Goal: Check status: Check status

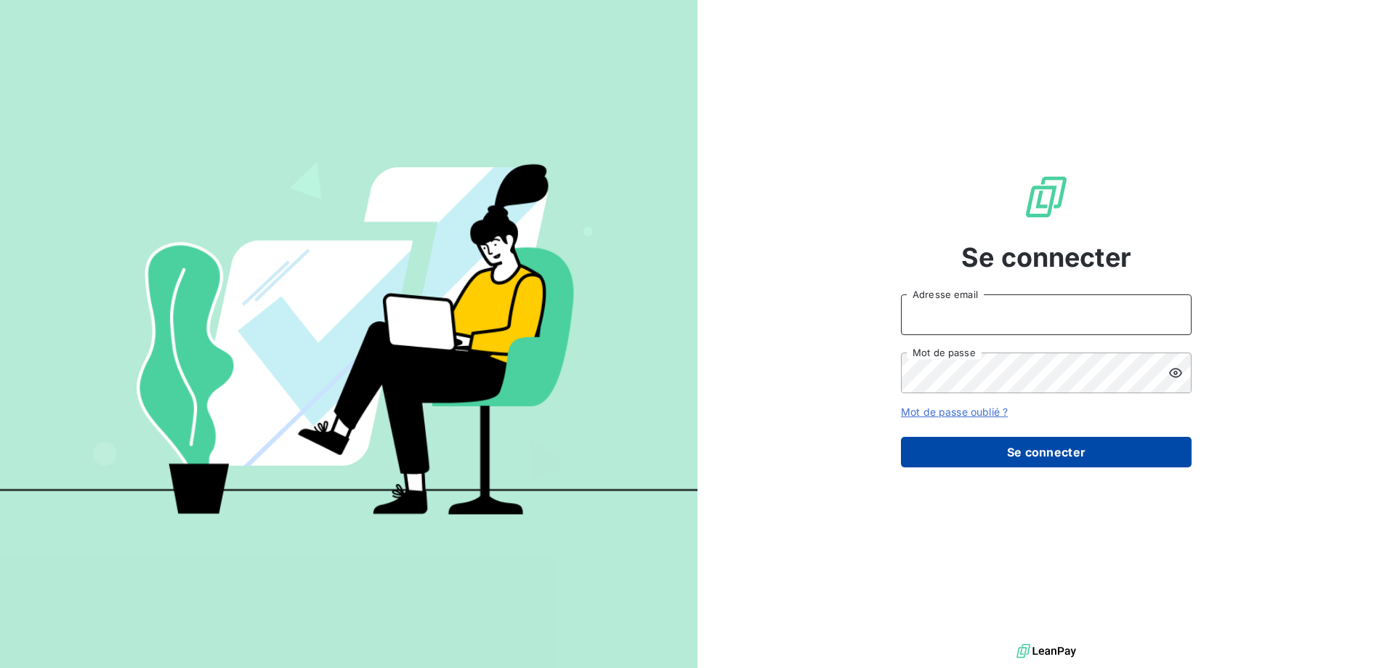
type input "[PERSON_NAME][EMAIL_ADDRESS][DOMAIN_NAME]"
click at [1073, 456] on button "Se connecter" at bounding box center [1046, 452] width 291 height 31
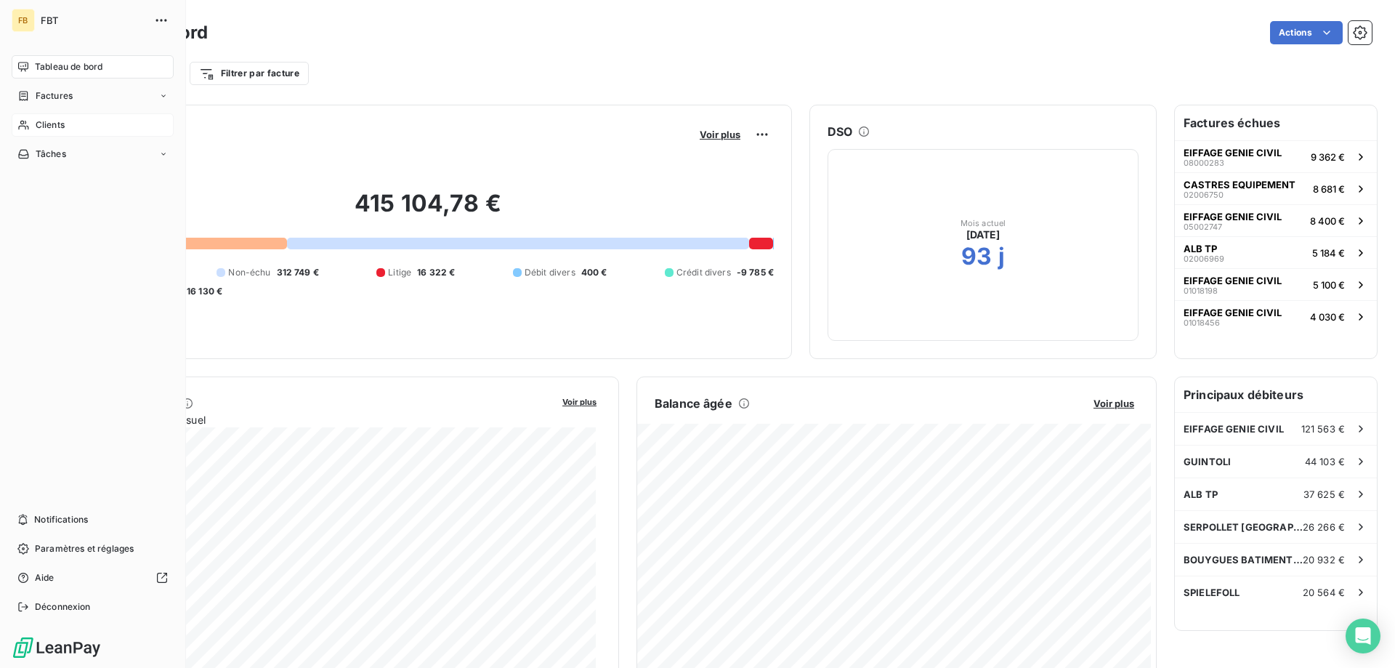
click at [54, 119] on span "Clients" at bounding box center [50, 124] width 29 height 13
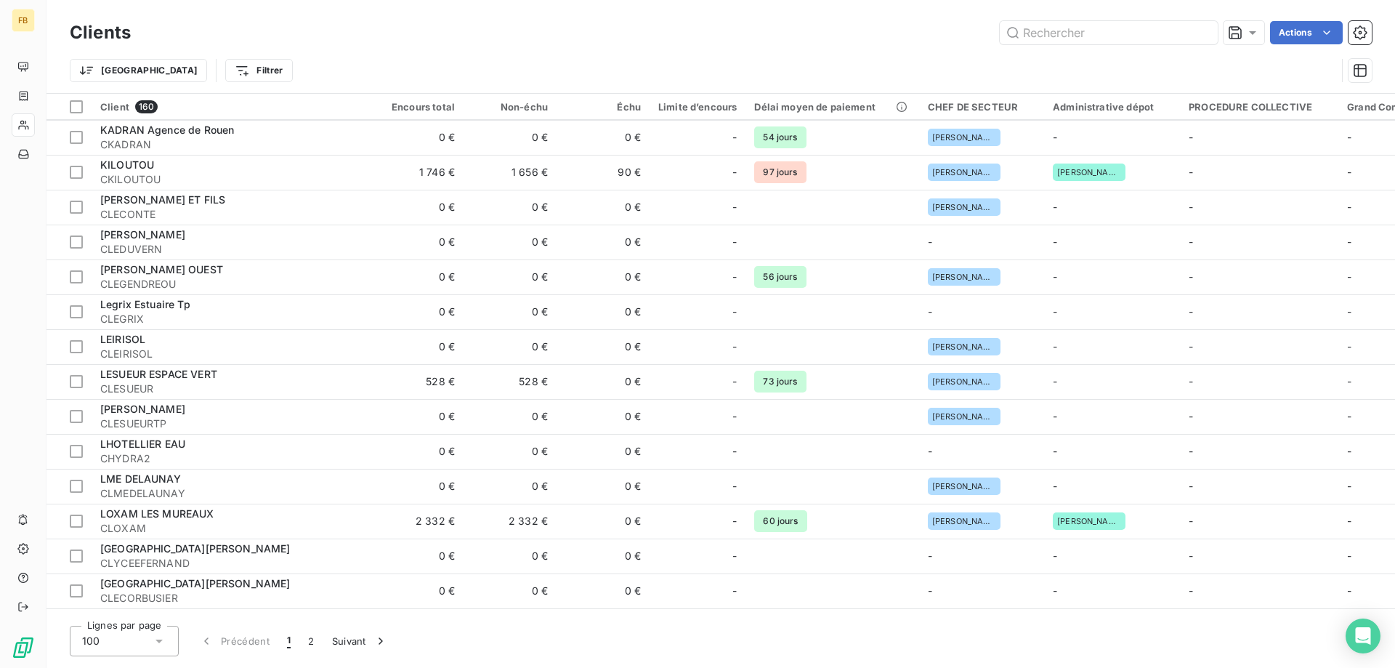
scroll to position [3000, 0]
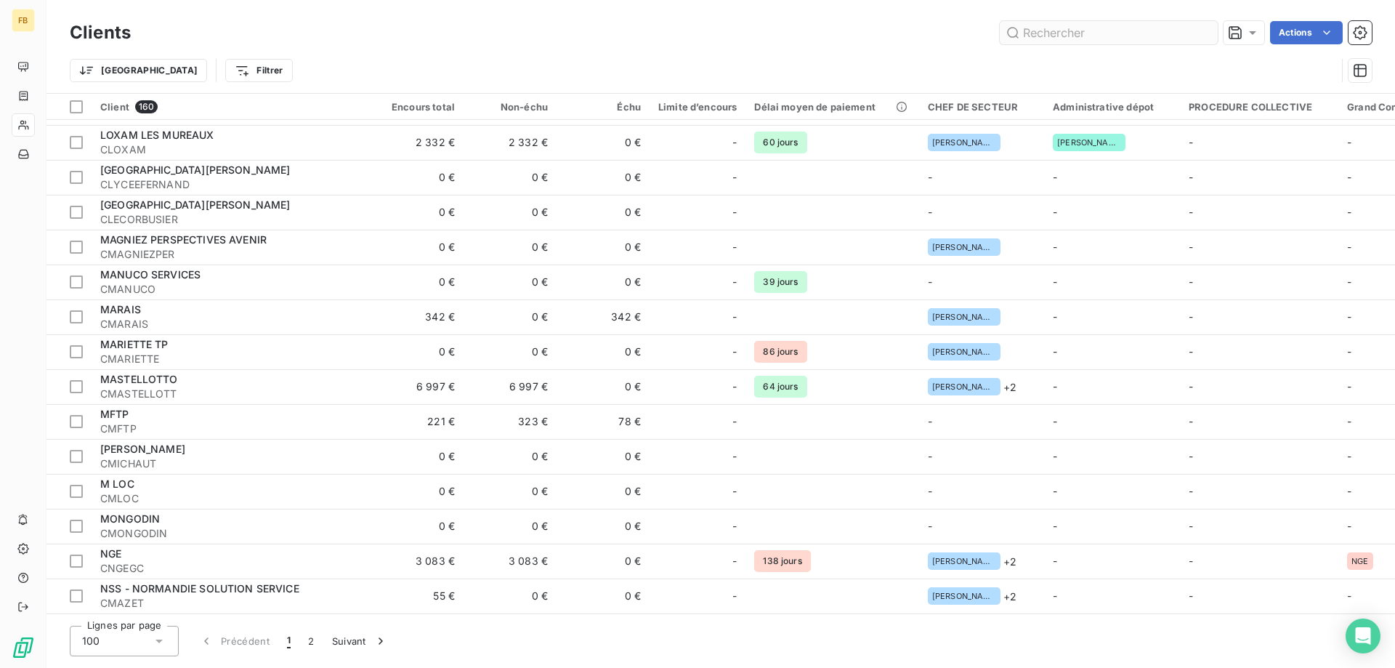
click at [1030, 28] on input "text" at bounding box center [1109, 32] width 218 height 23
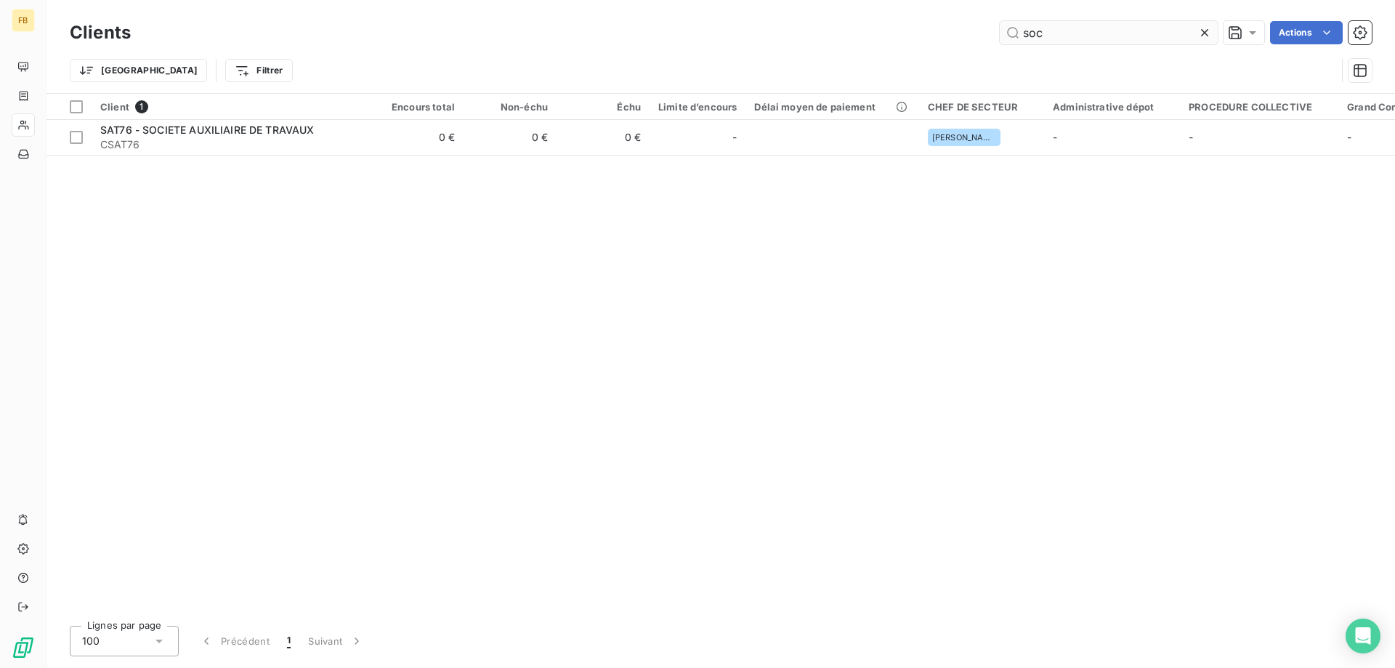
scroll to position [0, 0]
type input "soci"
click at [195, 62] on html "FB Clients soci Actions Trier Filtrer Client 1 Encours total Non-échu Échu Limi…" at bounding box center [697, 334] width 1395 height 668
type input "s"
click at [620, 400] on html "FB Clients soci Actions Trier Filtrer Client 1 Encours total Non-échu Échu Limi…" at bounding box center [697, 334] width 1395 height 668
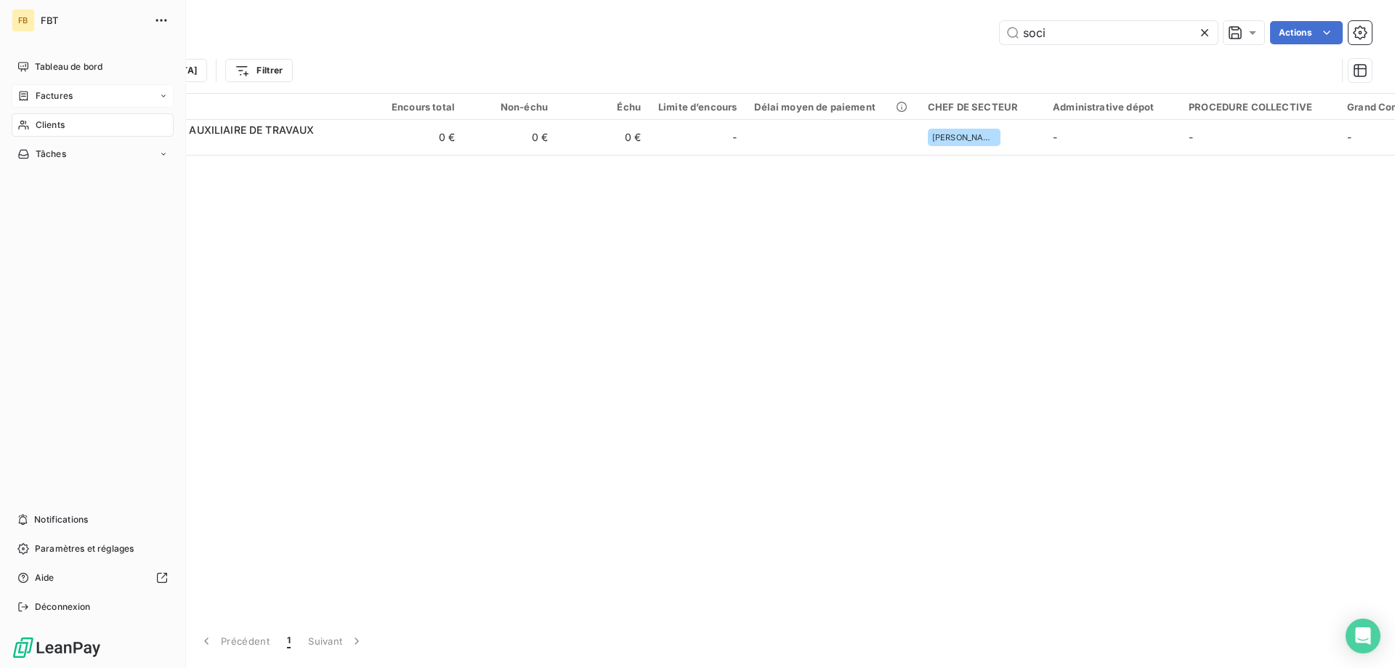
click at [25, 94] on icon at bounding box center [23, 96] width 12 height 12
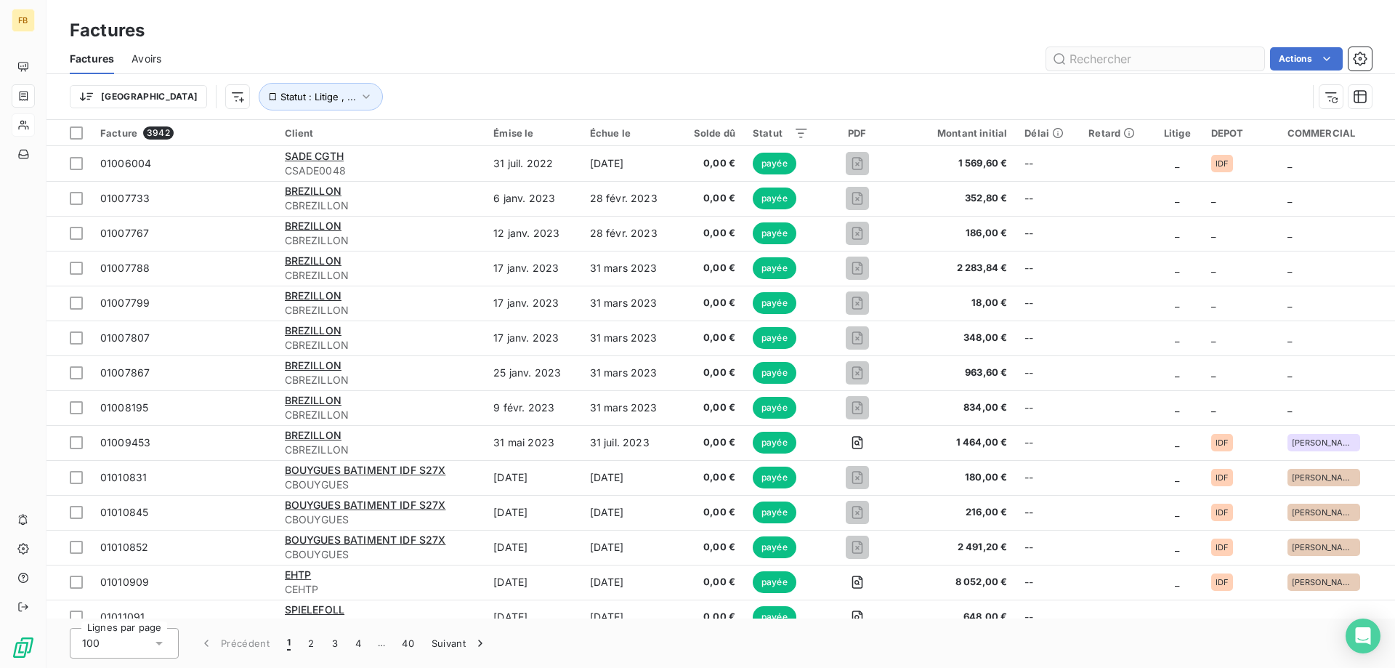
click at [1155, 56] on input "text" at bounding box center [1155, 58] width 218 height 23
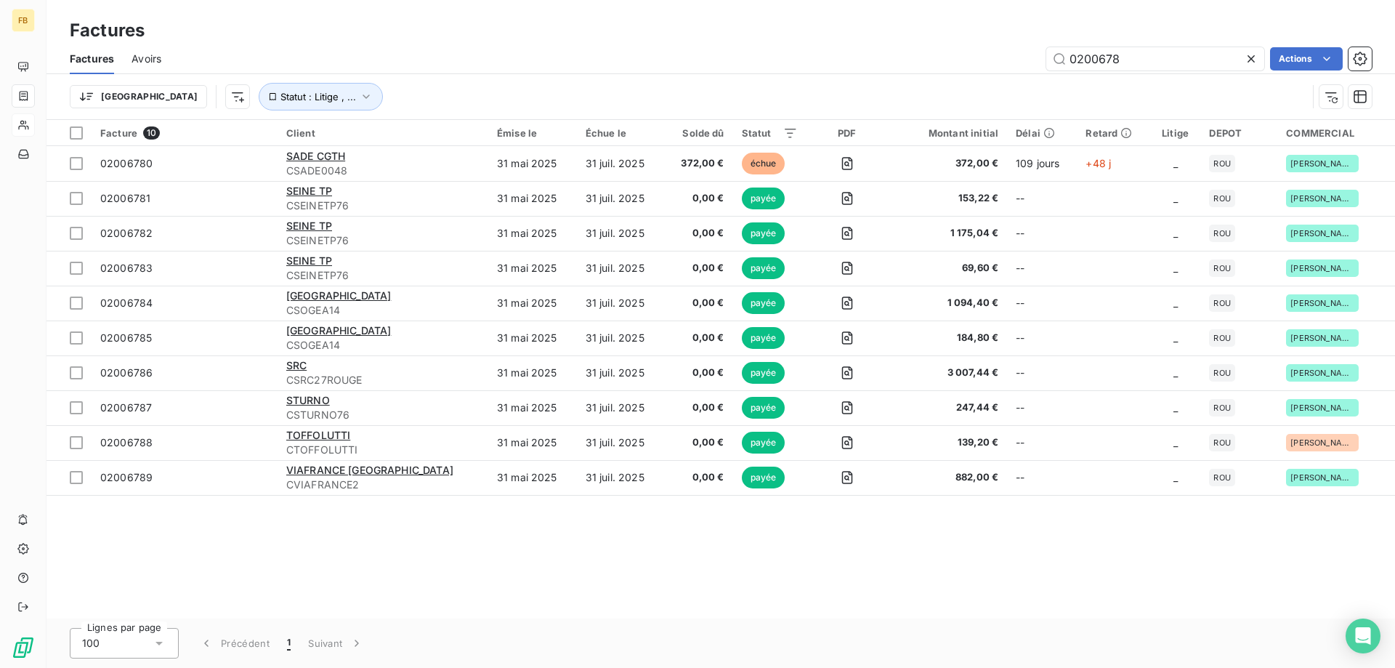
type input "02006780"
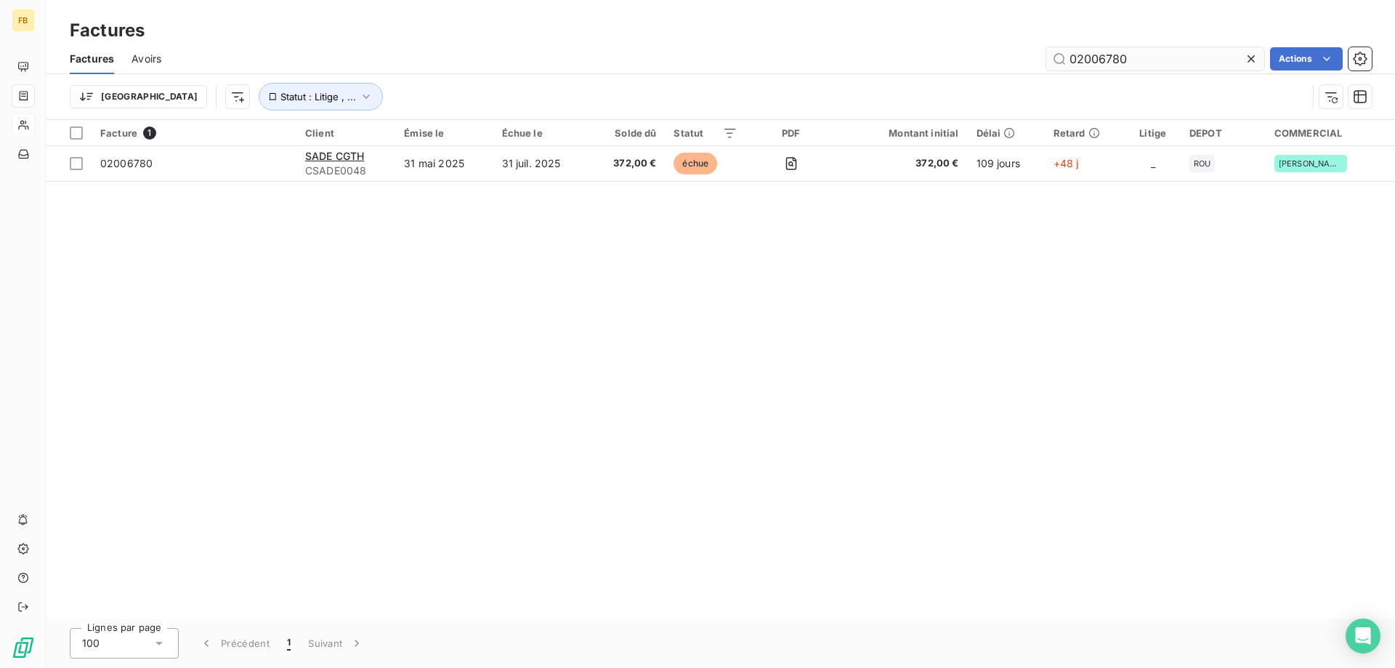
drag, startPoint x: 1159, startPoint y: 54, endPoint x: 1070, endPoint y: 57, distance: 89.4
click at [1070, 57] on input "02006780" at bounding box center [1155, 58] width 218 height 23
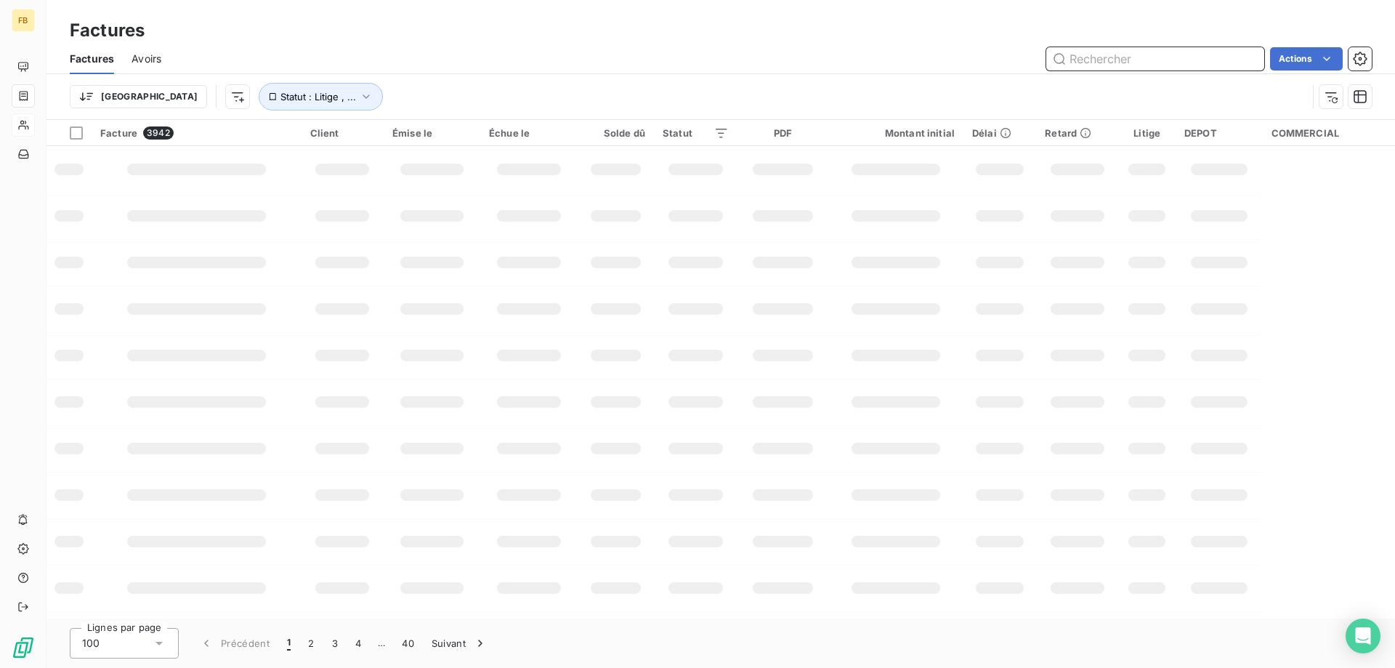
click at [1117, 57] on input "text" at bounding box center [1155, 58] width 218 height 23
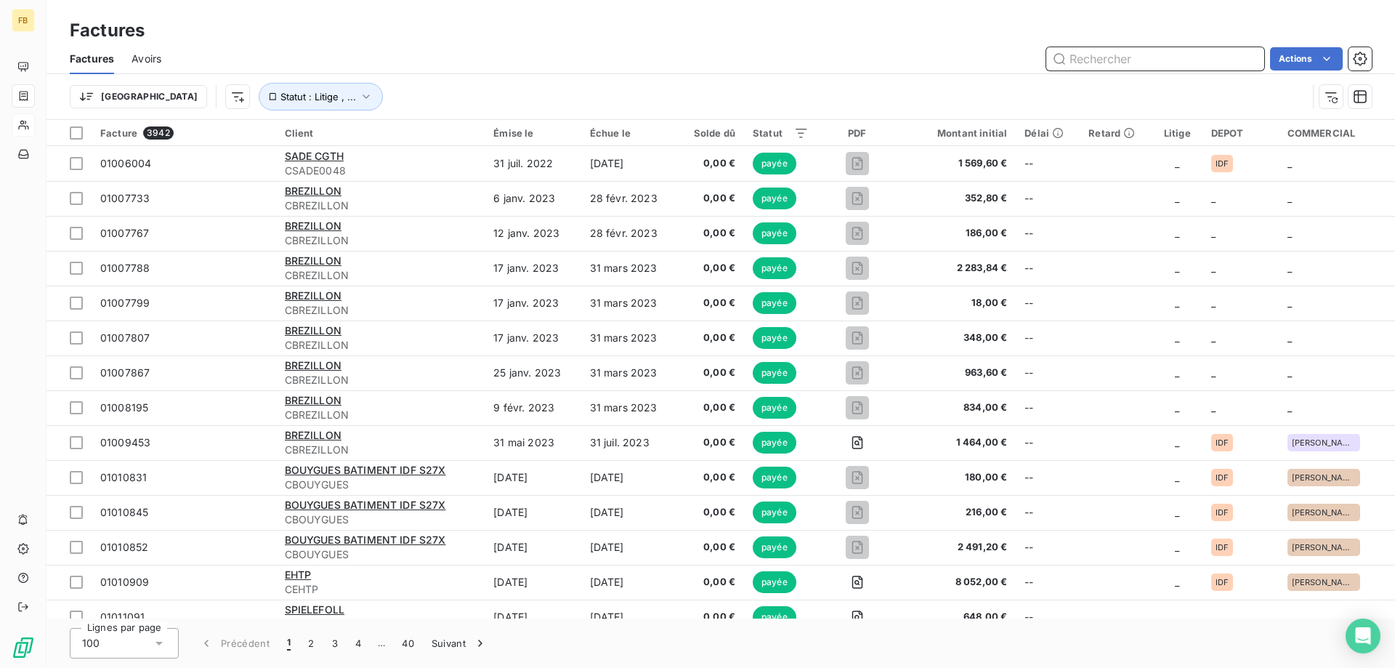
paste input "02007271"
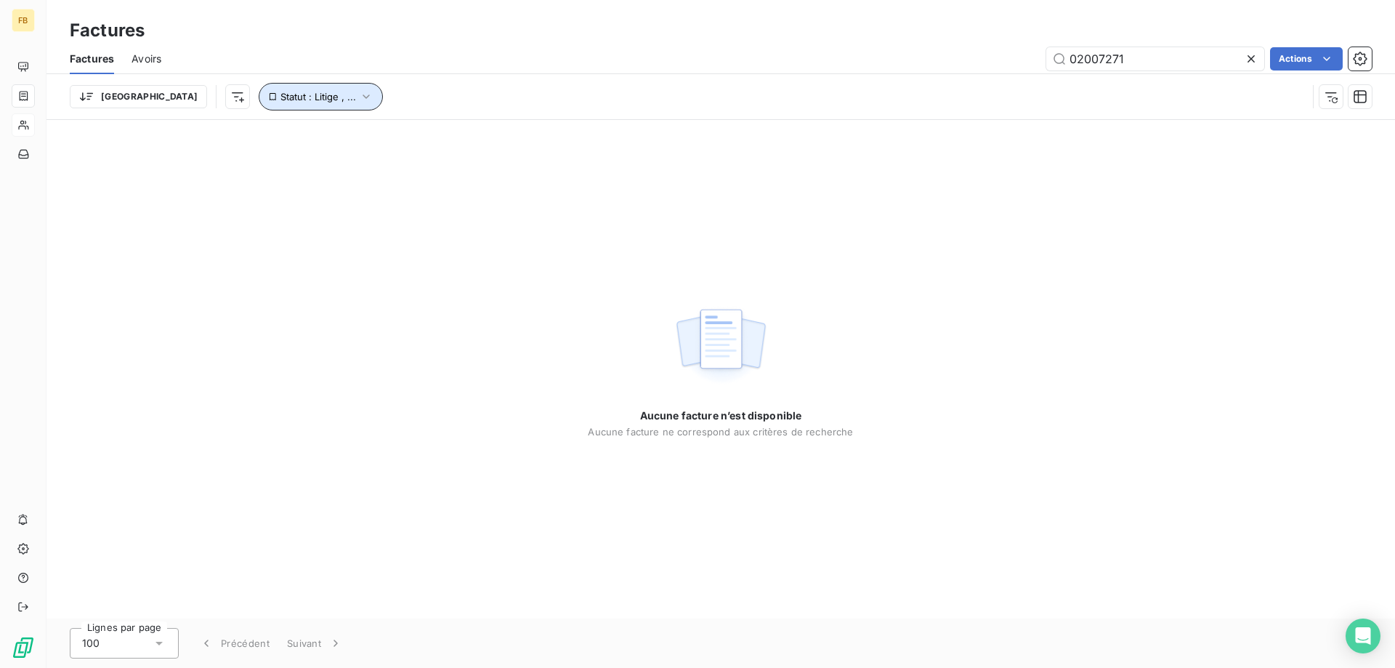
click at [359, 94] on icon "button" at bounding box center [366, 96] width 15 height 15
drag, startPoint x: 1182, startPoint y: 64, endPoint x: 801, endPoint y: 70, distance: 380.8
click at [801, 70] on div "02007271 Actions" at bounding box center [775, 58] width 1193 height 23
paste input "6854"
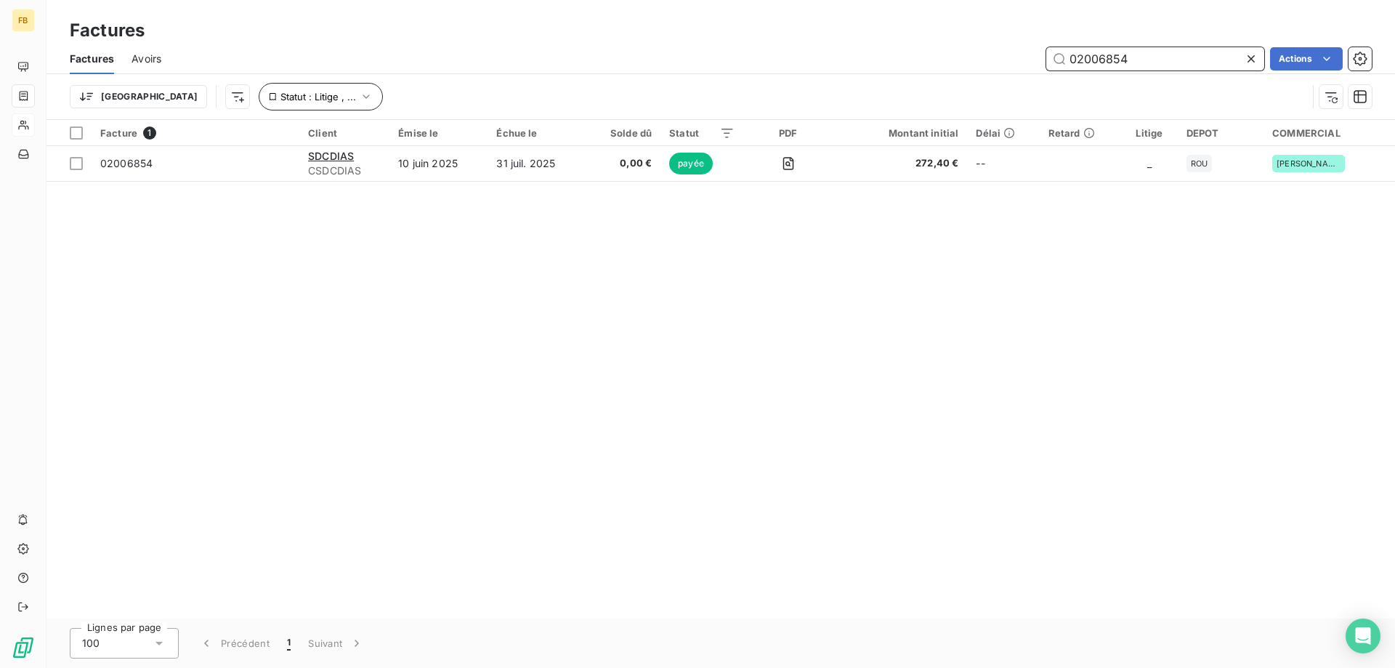
type input "02006854"
click at [280, 93] on span "Statut : Litige , ..." at bounding box center [318, 97] width 76 height 12
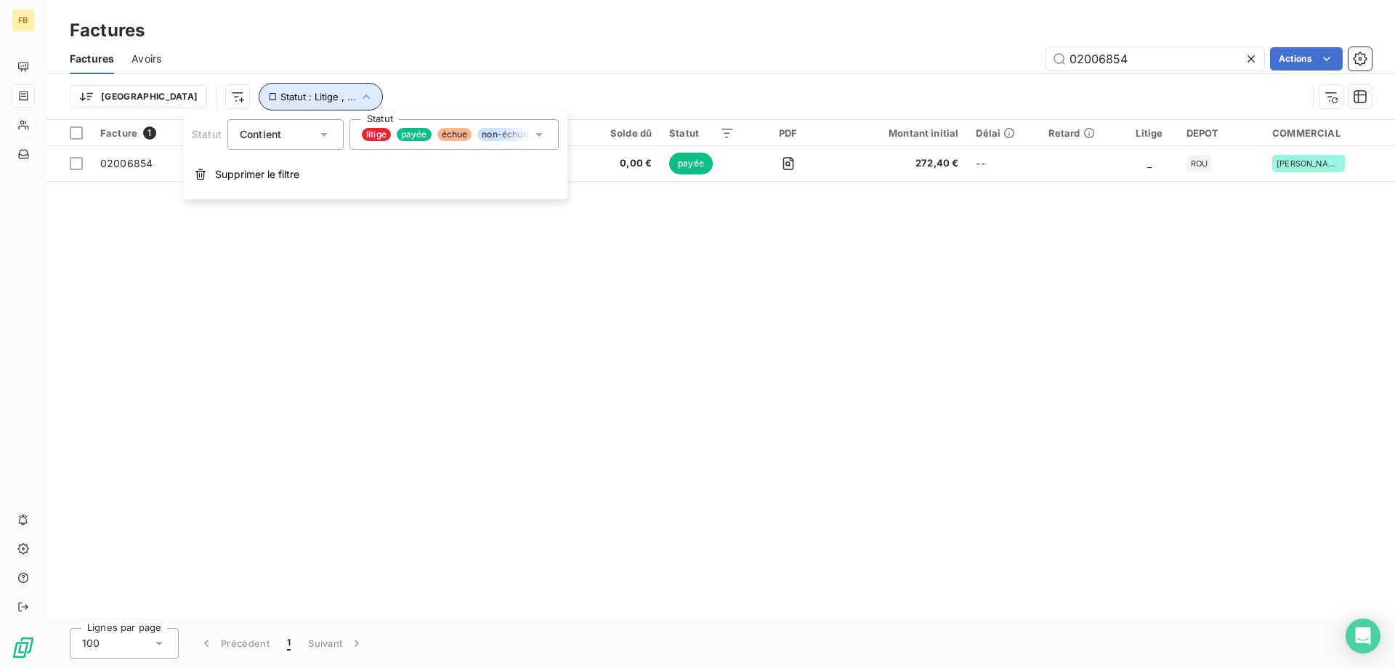
click at [280, 97] on span "Statut : Litige , ..." at bounding box center [318, 97] width 76 height 12
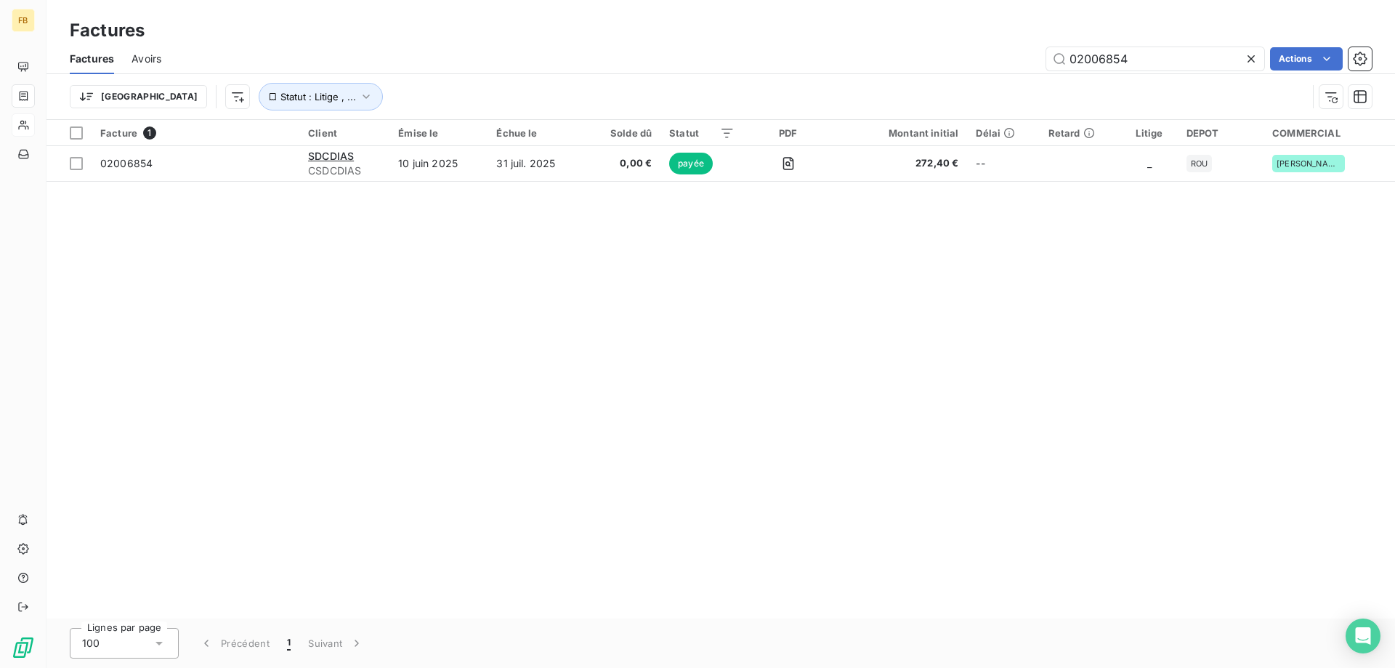
click at [1248, 61] on icon at bounding box center [1251, 58] width 7 height 7
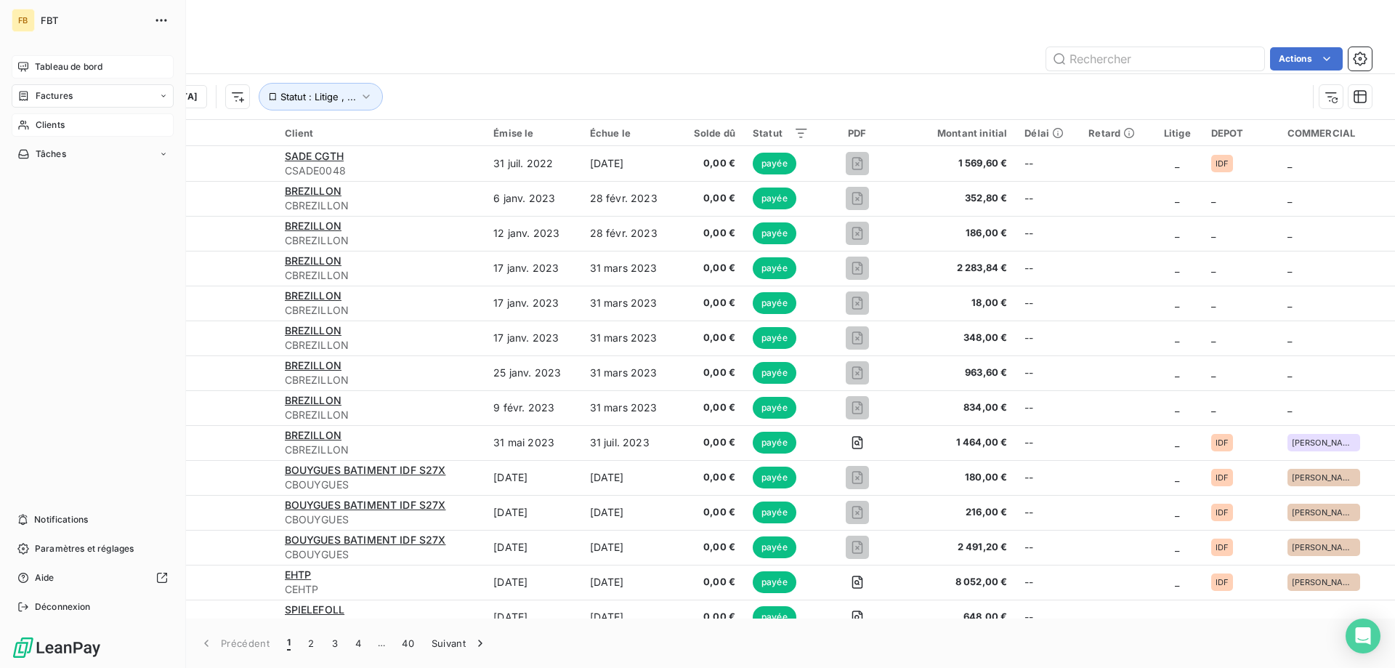
click at [84, 57] on div "Tableau de bord" at bounding box center [93, 66] width 162 height 23
